Goal: Navigation & Orientation: Understand site structure

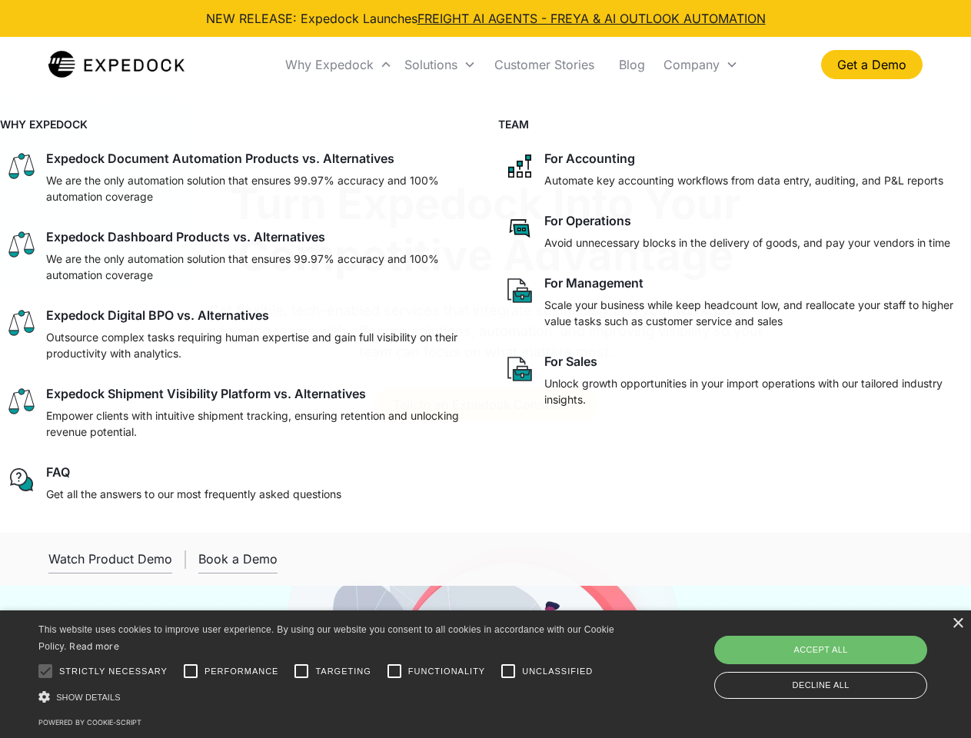
click at [339, 65] on div "Why Expedock" at bounding box center [329, 64] width 88 height 15
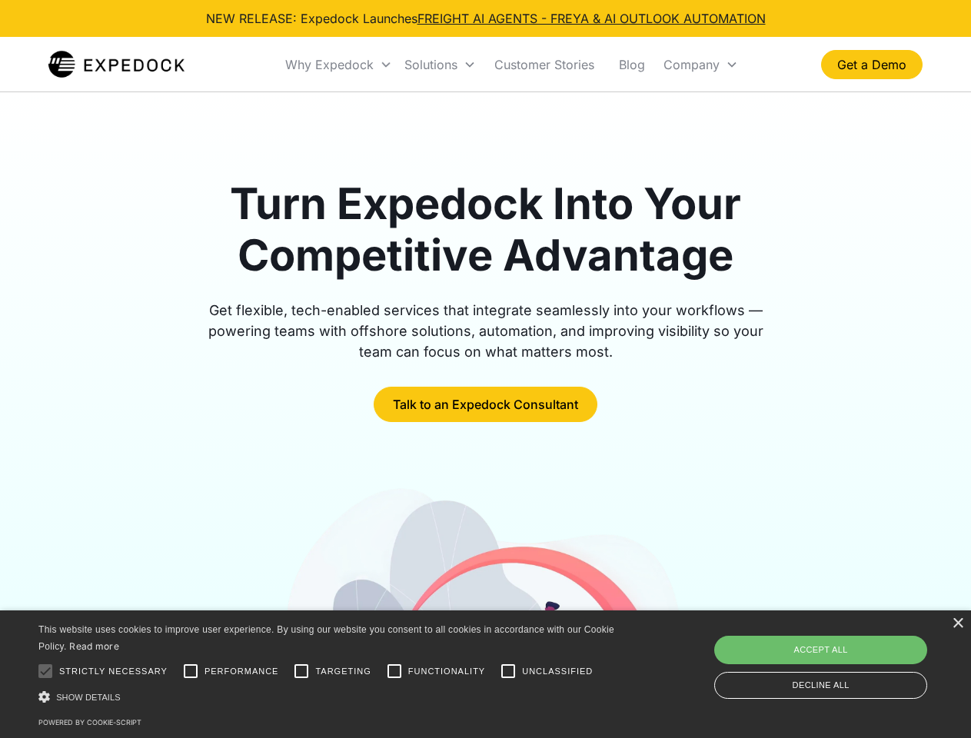
click at [440, 65] on div "Solutions" at bounding box center [430, 64] width 53 height 15
click at [700, 65] on div "Company" at bounding box center [691, 64] width 56 height 15
click at [45, 671] on div at bounding box center [45, 671] width 31 height 31
click at [191, 671] on input "Performance" at bounding box center [190, 671] width 31 height 31
checkbox input "true"
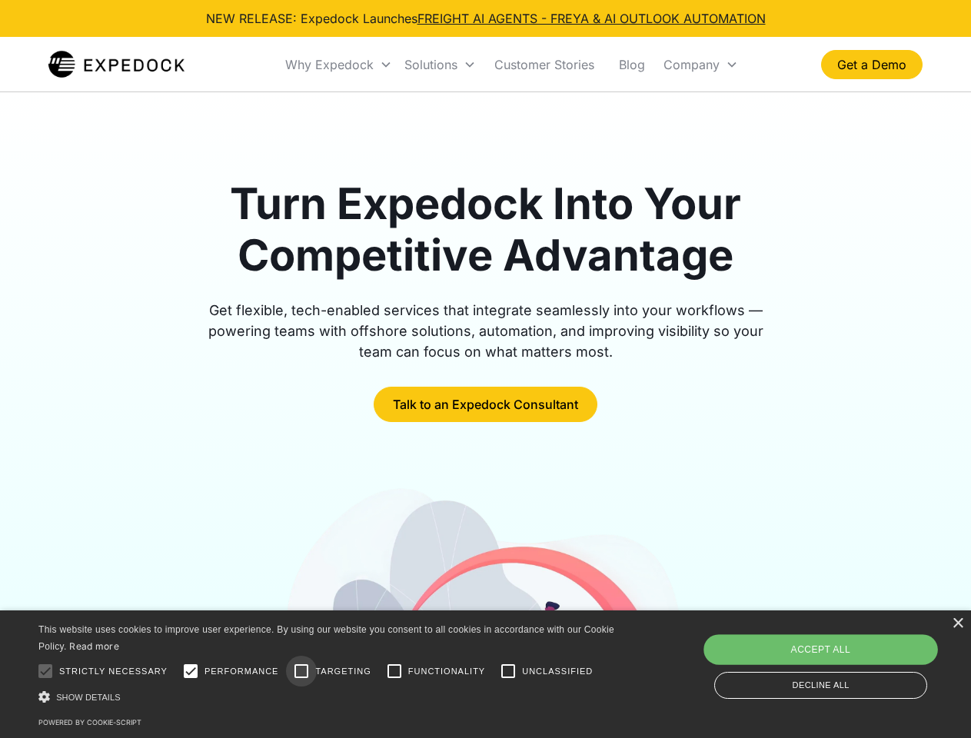
click at [301, 671] on input "Targeting" at bounding box center [301, 671] width 31 height 31
checkbox input "true"
click at [394, 671] on input "Functionality" at bounding box center [394, 671] width 31 height 31
checkbox input "true"
